Goal: Task Accomplishment & Management: Manage account settings

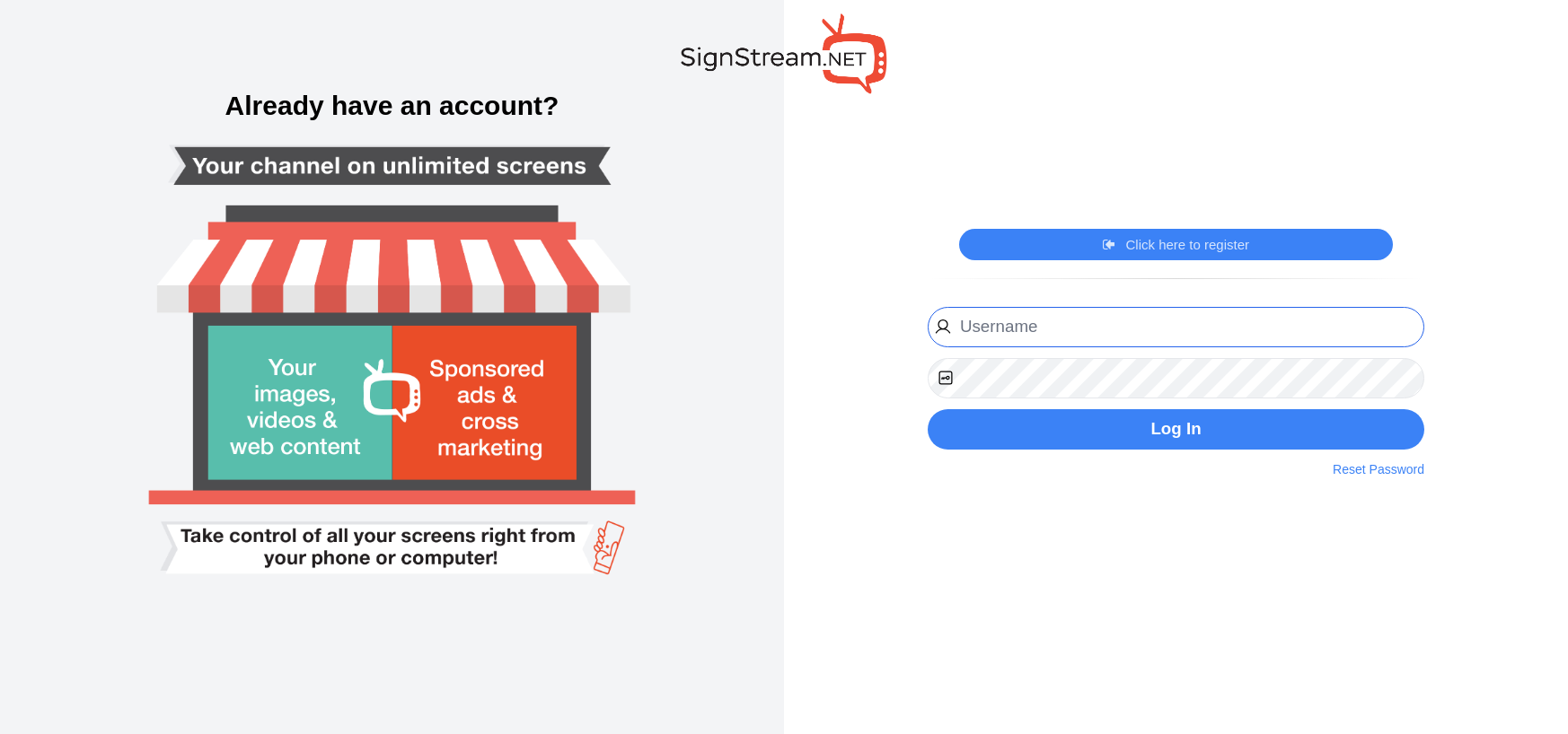
type input "[EMAIL_ADDRESS][DOMAIN_NAME]"
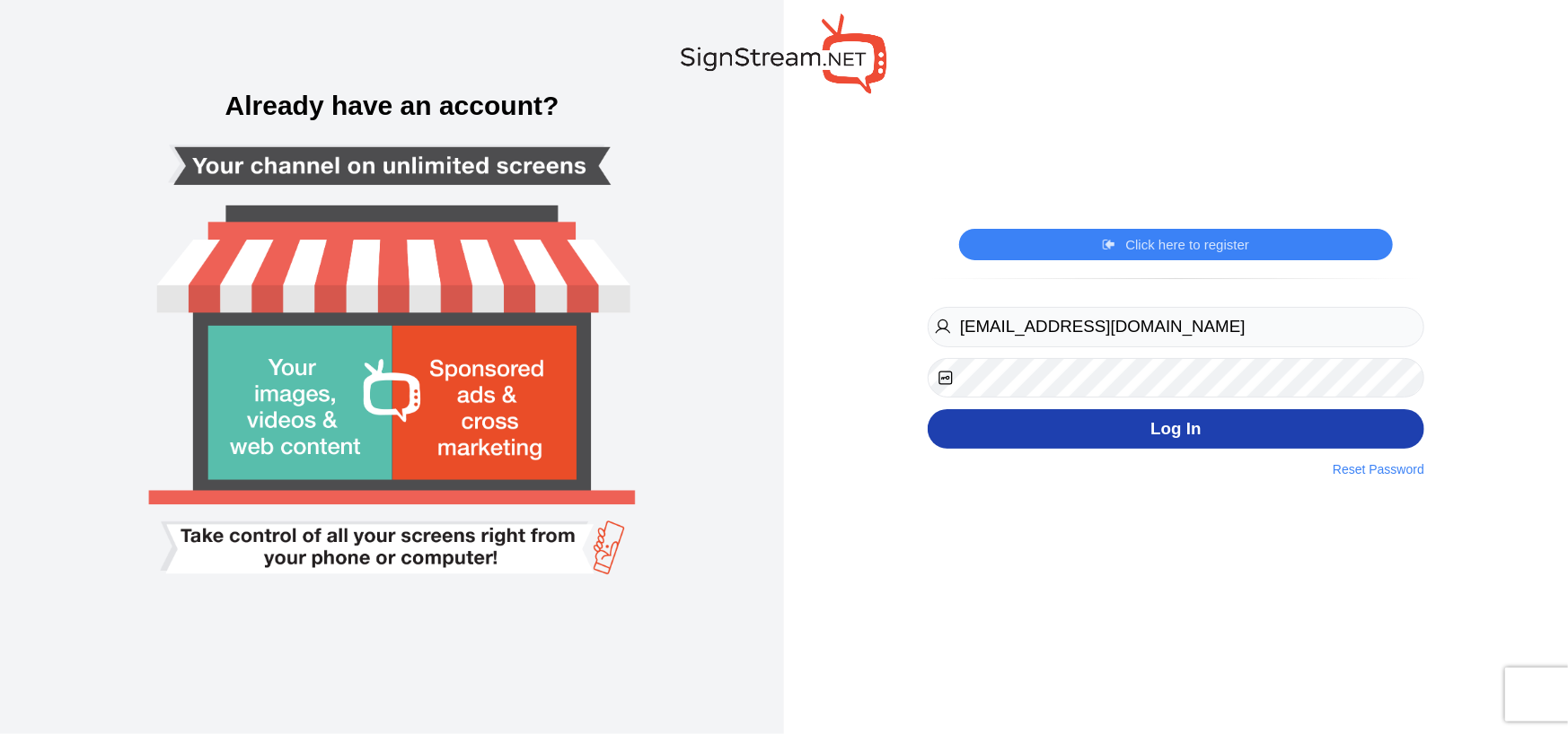
click at [1091, 430] on button "Log In" at bounding box center [1175, 429] width 497 height 40
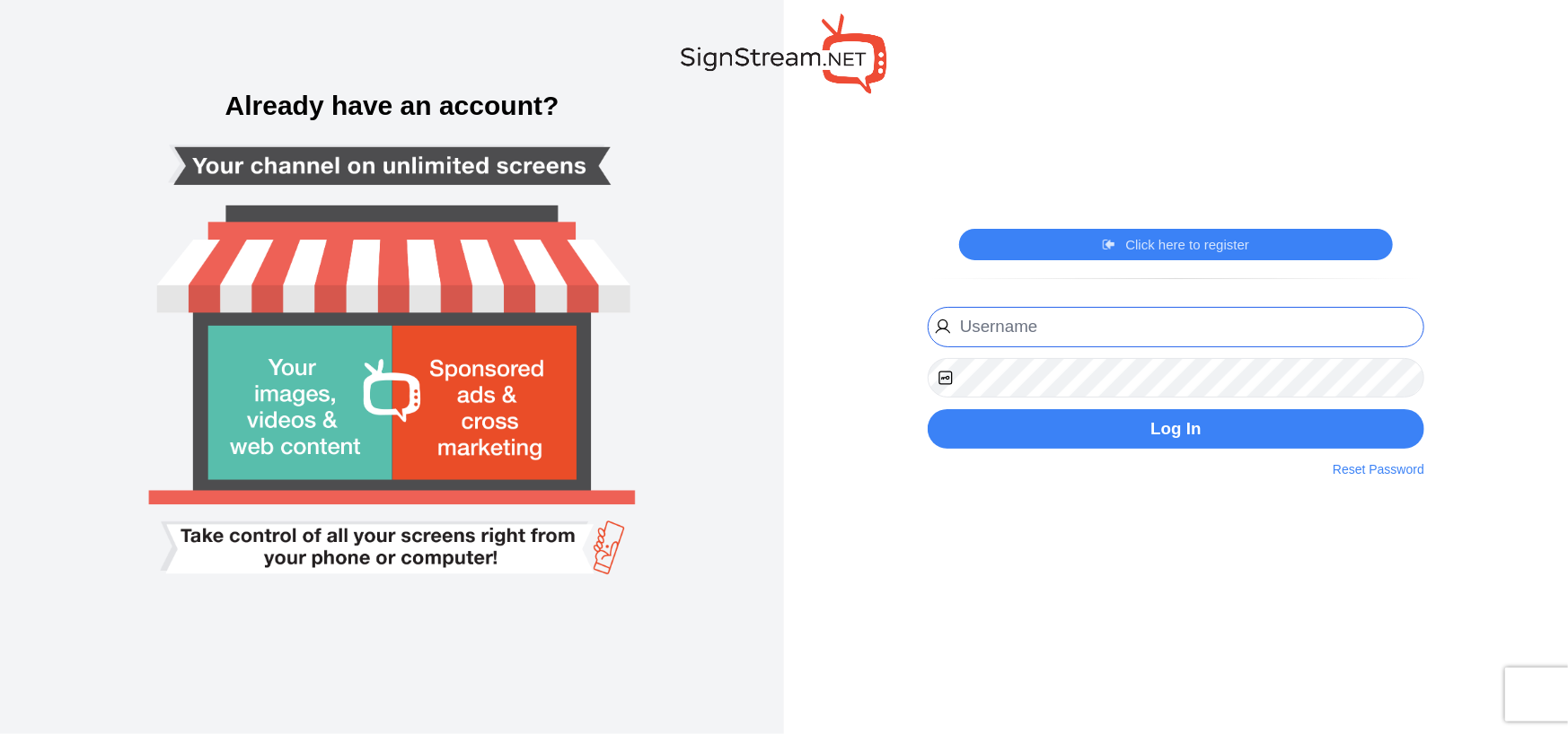
type input "[EMAIL_ADDRESS][DOMAIN_NAME]"
